Goal: Information Seeking & Learning: Find contact information

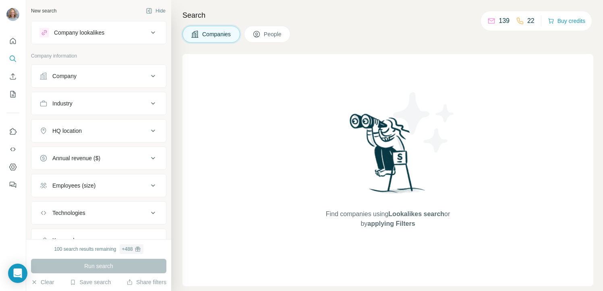
click at [148, 73] on icon at bounding box center [153, 76] width 10 height 10
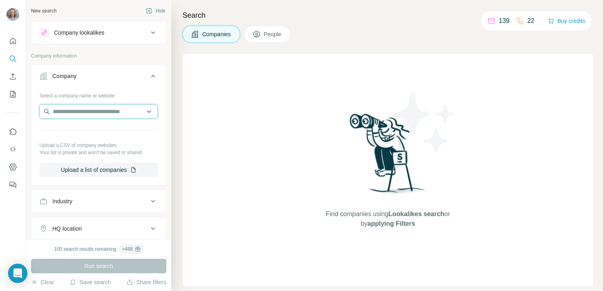
click at [120, 111] on input "text" at bounding box center [98, 111] width 118 height 15
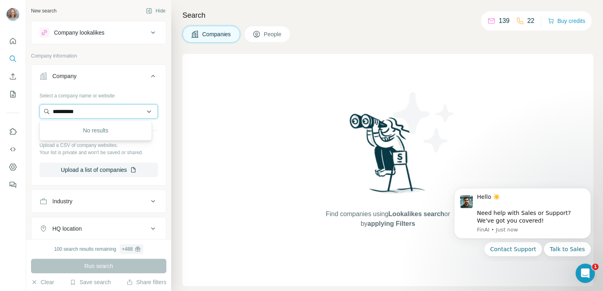
type input "**********"
click at [125, 84] on button "Company" at bounding box center [98, 77] width 135 height 23
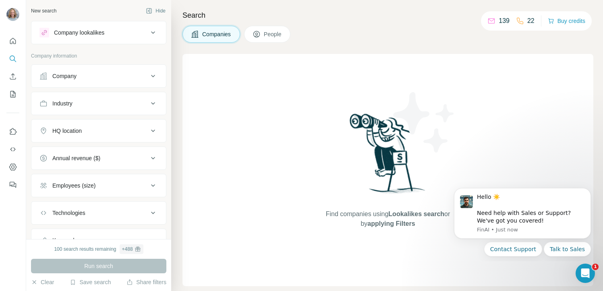
click at [149, 75] on icon at bounding box center [153, 76] width 10 height 10
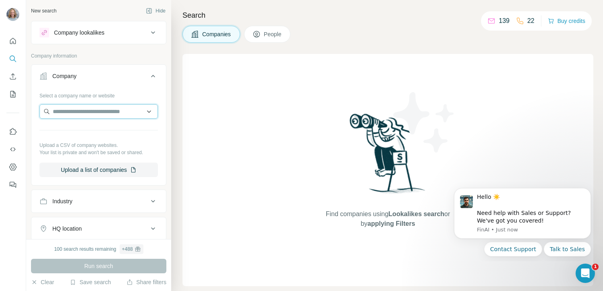
click at [116, 114] on input "text" at bounding box center [98, 111] width 118 height 15
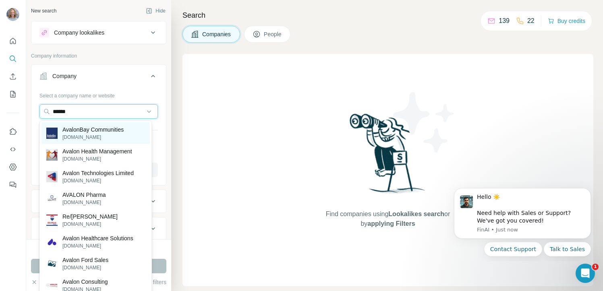
type input "******"
click at [118, 135] on p "[DOMAIN_NAME]" at bounding box center [92, 137] width 61 height 7
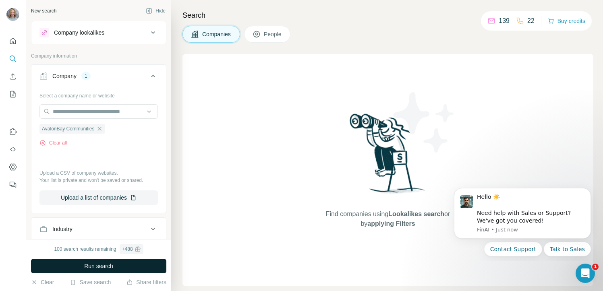
click at [97, 265] on span "Run search" at bounding box center [98, 266] width 29 height 8
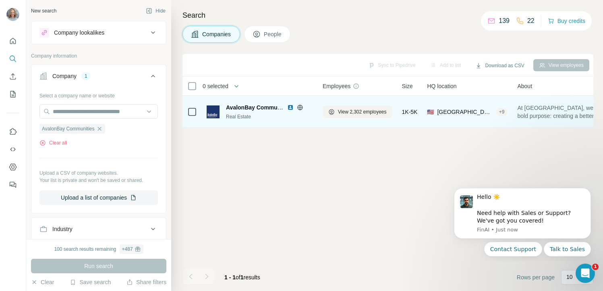
drag, startPoint x: 263, startPoint y: 105, endPoint x: 267, endPoint y: 110, distance: 6.7
click at [264, 105] on span "AvalonBay Communities" at bounding box center [259, 107] width 66 height 6
click at [271, 114] on div "Real Estate" at bounding box center [269, 116] width 87 height 7
click at [210, 113] on img at bounding box center [213, 112] width 13 height 13
click at [278, 108] on span "AvalonBay Communities" at bounding box center [259, 107] width 66 height 6
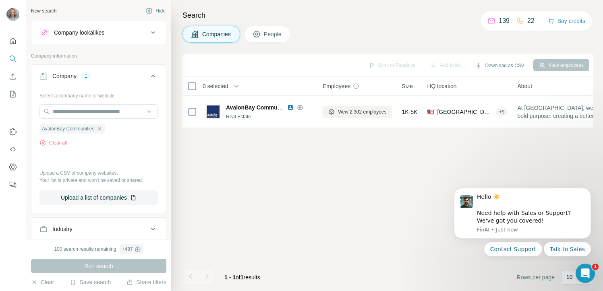
click at [282, 34] on span "People" at bounding box center [273, 34] width 19 height 8
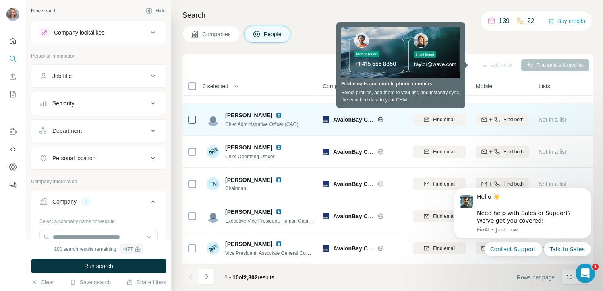
scroll to position [159, 0]
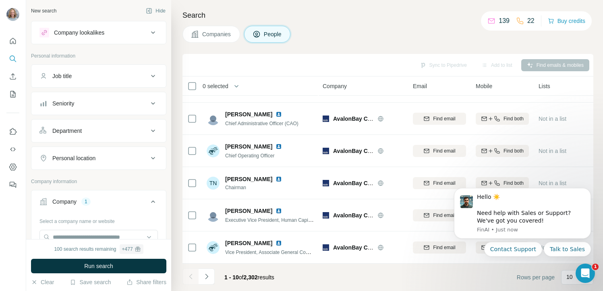
click at [151, 74] on icon at bounding box center [153, 76] width 10 height 10
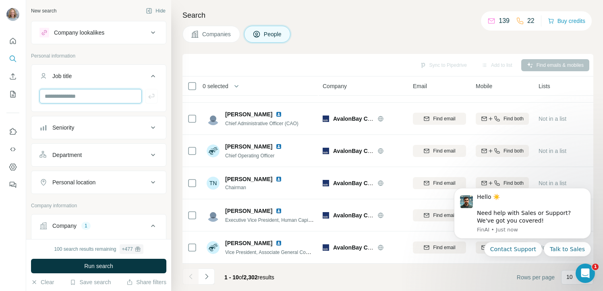
click at [120, 99] on input "text" at bounding box center [90, 96] width 102 height 15
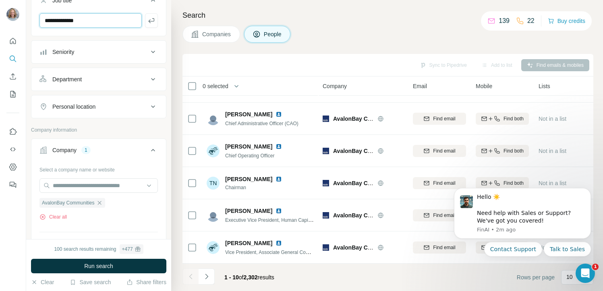
scroll to position [78, 0]
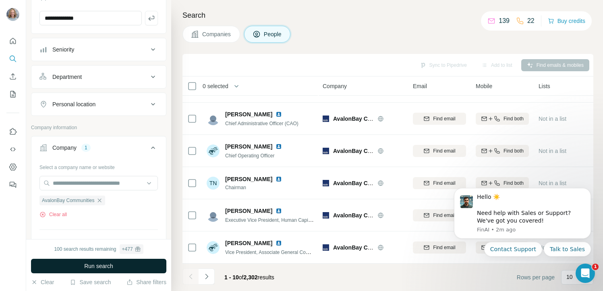
click at [85, 271] on button "Run search" at bounding box center [98, 266] width 135 height 15
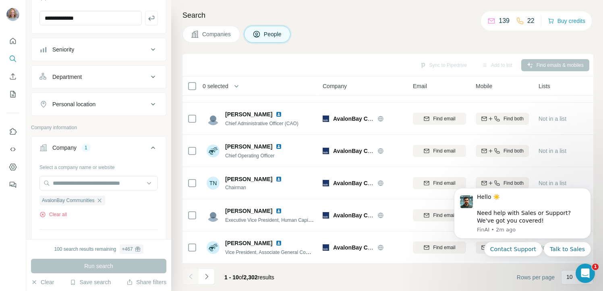
click at [207, 276] on icon "Navigate to next page" at bounding box center [207, 277] width 8 height 8
click at [209, 277] on icon "Navigate to next page" at bounding box center [207, 277] width 8 height 8
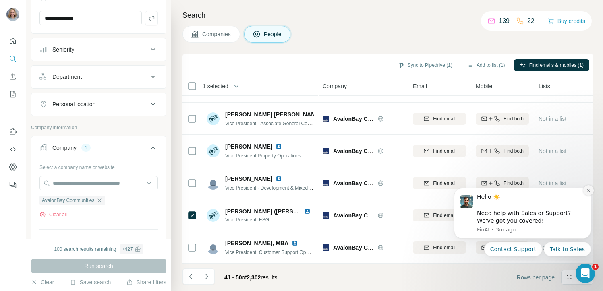
click at [589, 191] on icon "Dismiss notification" at bounding box center [588, 191] width 4 height 4
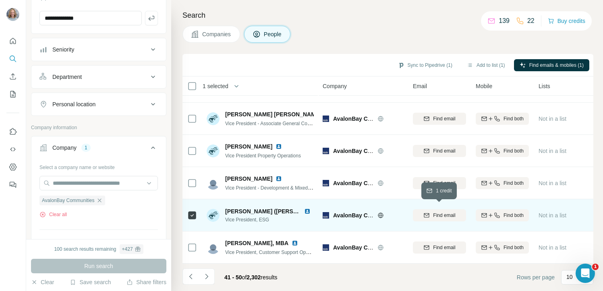
click at [440, 213] on span "Find email" at bounding box center [444, 215] width 22 height 7
click at [205, 279] on icon "Navigate to next page" at bounding box center [206, 276] width 3 height 5
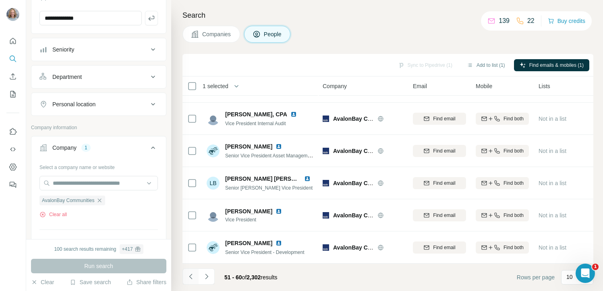
click at [189, 277] on icon "Navigate to previous page" at bounding box center [191, 277] width 8 height 8
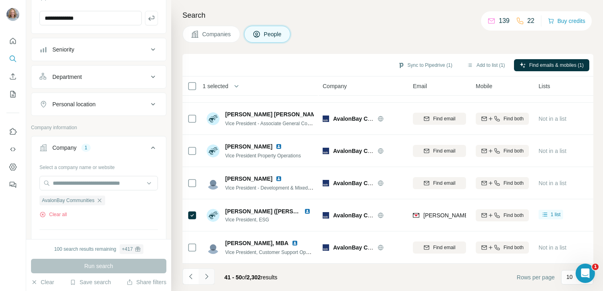
click at [207, 277] on icon "Navigate to next page" at bounding box center [207, 277] width 8 height 8
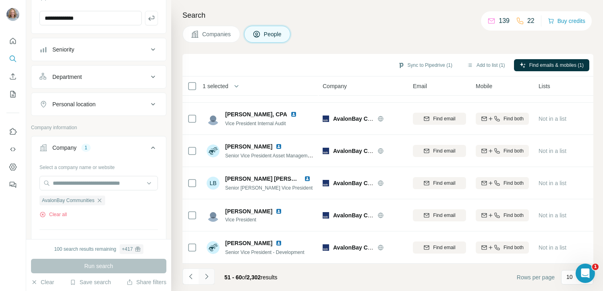
click at [207, 277] on icon "Navigate to next page" at bounding box center [207, 277] width 8 height 8
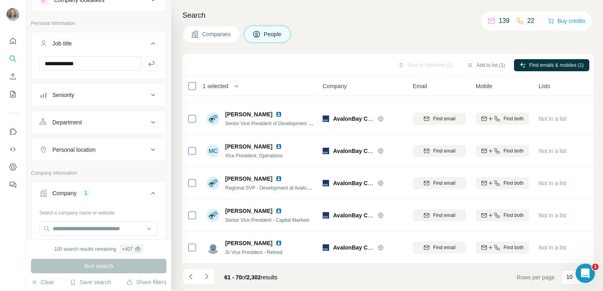
scroll to position [0, 0]
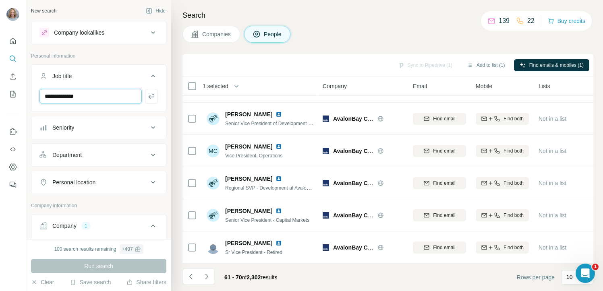
drag, startPoint x: 120, startPoint y: 96, endPoint x: 43, endPoint y: 91, distance: 77.5
click at [43, 91] on input "**********" at bounding box center [90, 96] width 102 height 15
type input "***"
click at [125, 178] on div "Personal location" at bounding box center [93, 182] width 109 height 8
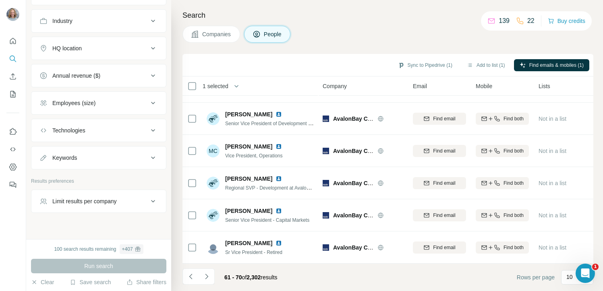
scroll to position [394, 0]
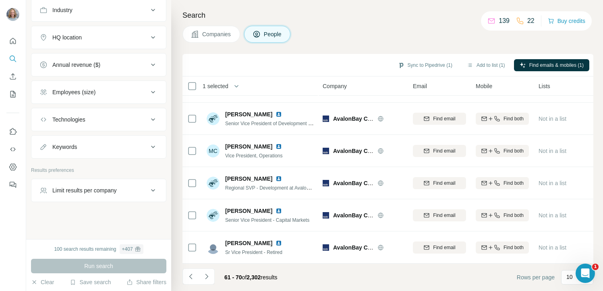
click at [134, 267] on div "Run search" at bounding box center [98, 266] width 135 height 15
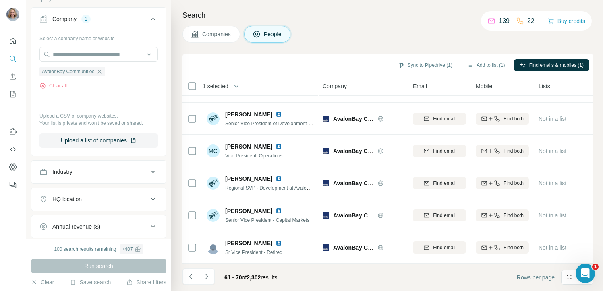
scroll to position [0, 0]
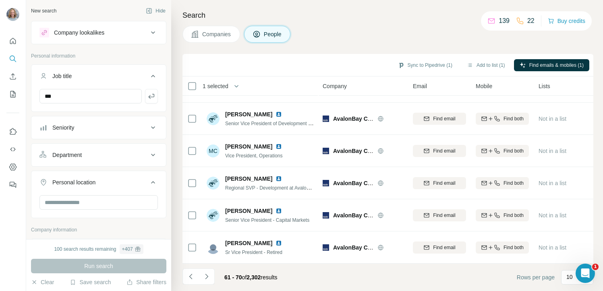
click at [148, 32] on icon at bounding box center [153, 33] width 10 height 10
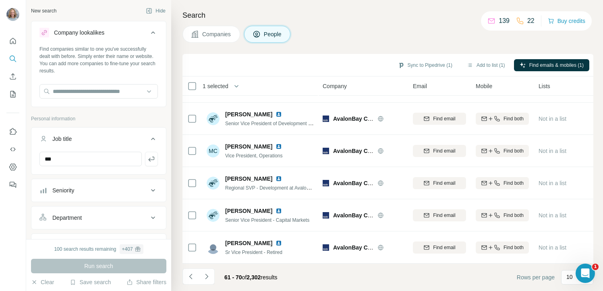
click at [148, 32] on icon at bounding box center [153, 33] width 10 height 10
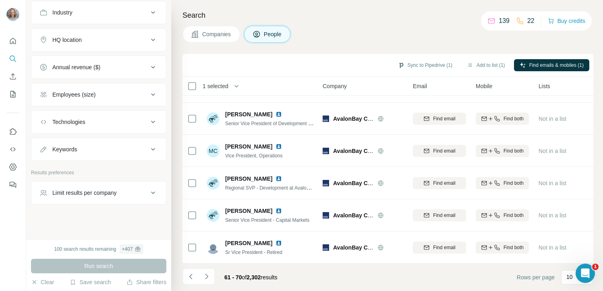
scroll to position [394, 0]
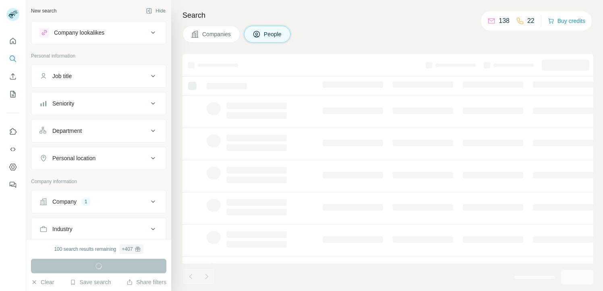
click at [151, 76] on icon at bounding box center [153, 76] width 4 height 2
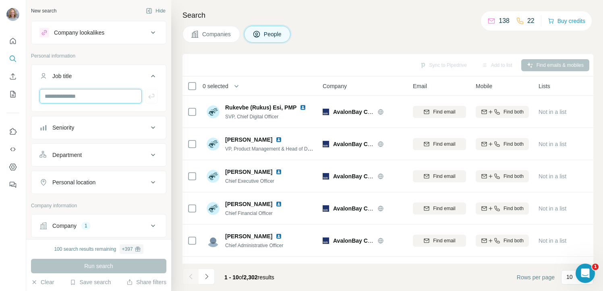
click at [122, 97] on input "text" at bounding box center [90, 96] width 102 height 15
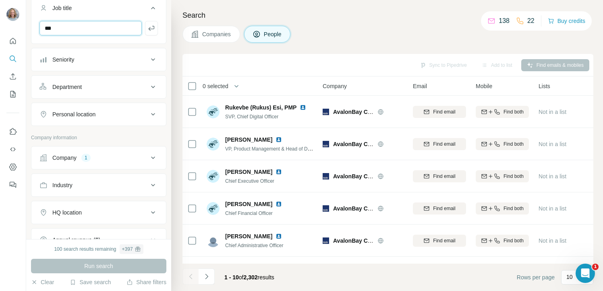
scroll to position [68, 0]
type input "***"
click at [148, 158] on icon at bounding box center [153, 158] width 10 height 10
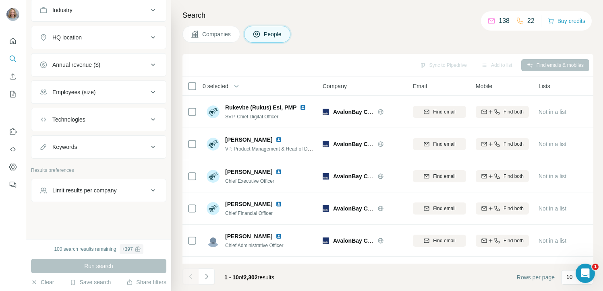
scroll to position [369, 0]
click at [149, 189] on icon at bounding box center [153, 191] width 10 height 10
click at [149, 190] on icon at bounding box center [153, 190] width 10 height 10
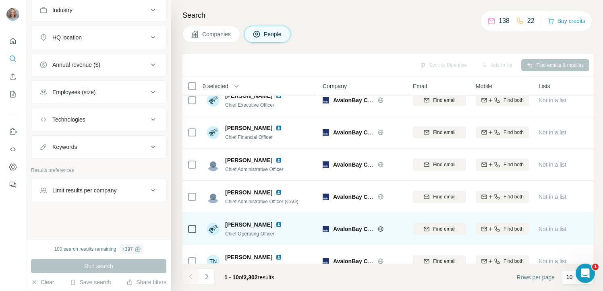
scroll to position [159, 0]
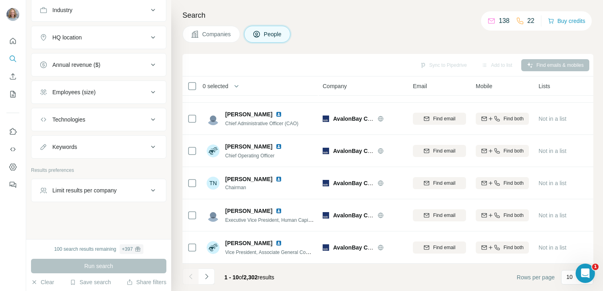
click at [211, 29] on button "Companies" at bounding box center [211, 34] width 58 height 17
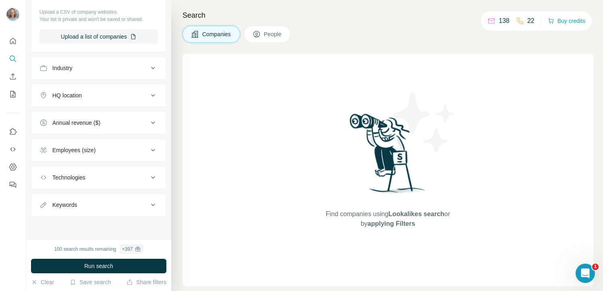
click at [277, 31] on span "People" at bounding box center [273, 34] width 19 height 8
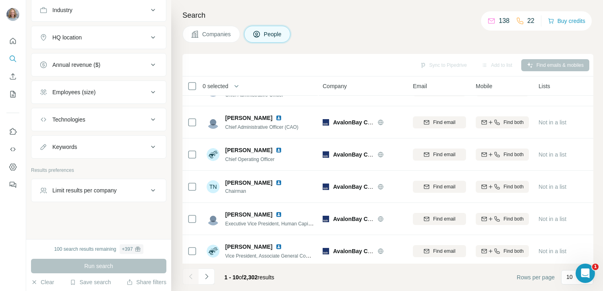
scroll to position [159, 0]
